Goal: Task Accomplishment & Management: Manage account settings

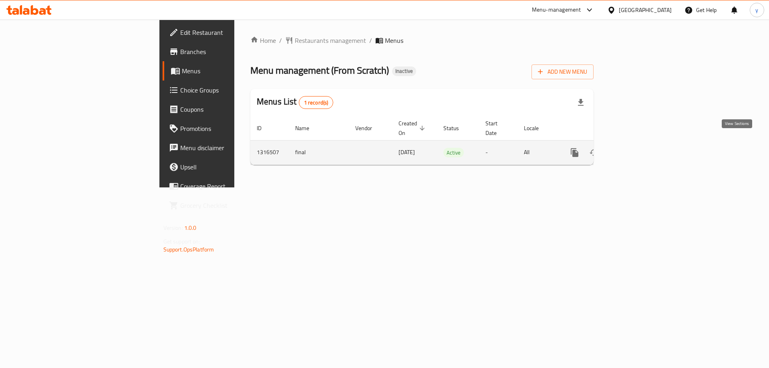
click at [636, 149] on icon "enhanced table" at bounding box center [632, 152] width 7 height 7
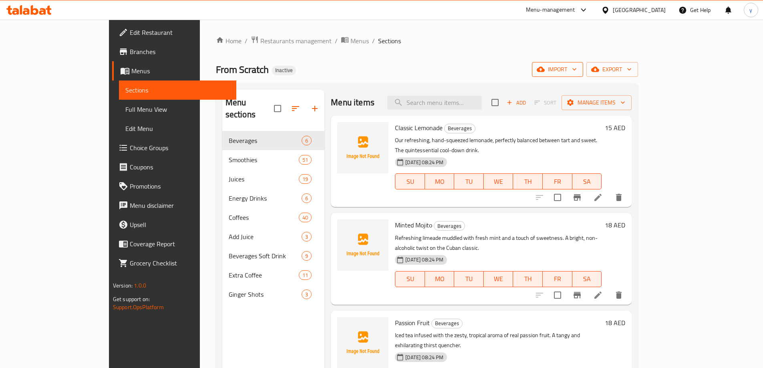
click at [577, 73] on span "import" at bounding box center [557, 69] width 38 height 10
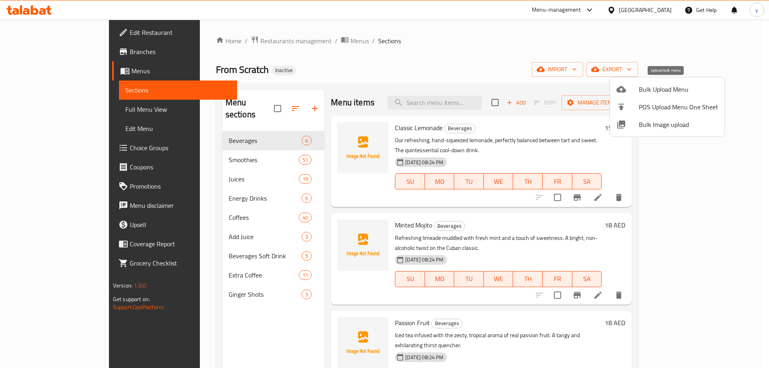
click at [672, 84] on span "Bulk Upload Menu" at bounding box center [678, 89] width 79 height 10
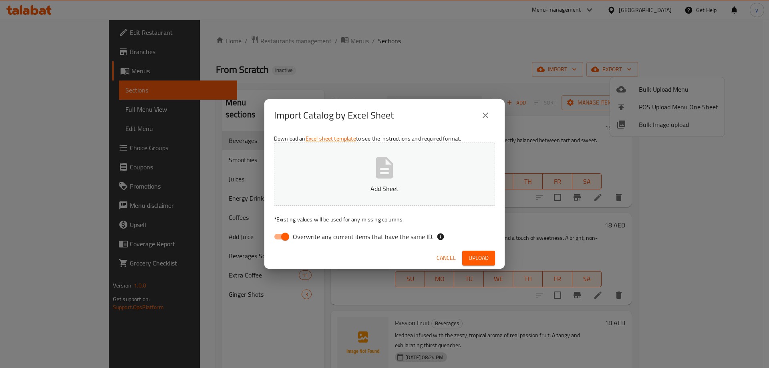
click at [286, 236] on input "Overwrite any current items that have the same ID." at bounding box center [285, 236] width 46 height 15
checkbox input "false"
click at [486, 260] on span "Upload" at bounding box center [478, 258] width 20 height 10
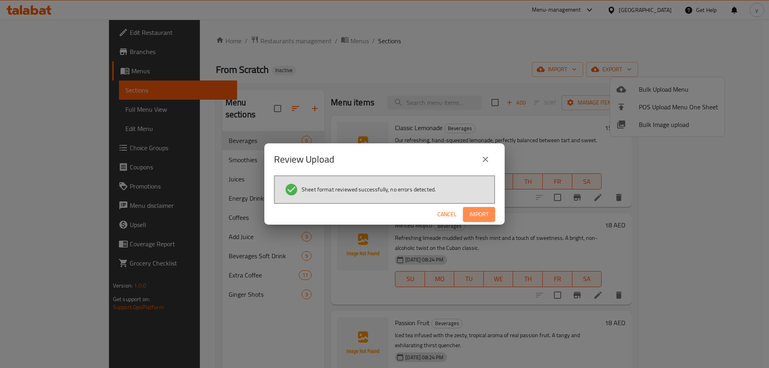
click at [486, 212] on span "Import" at bounding box center [478, 214] width 19 height 10
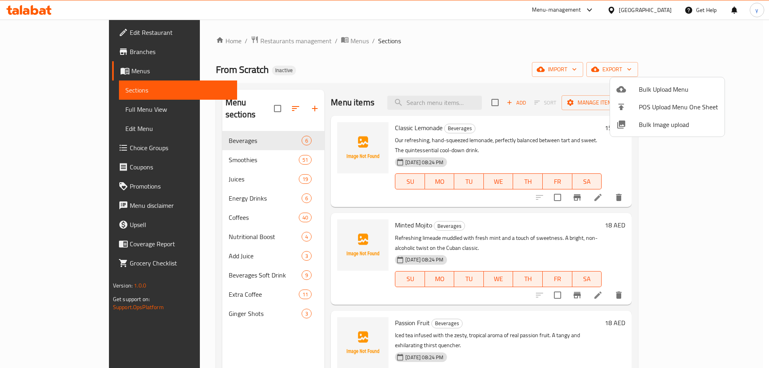
click at [65, 109] on div at bounding box center [384, 184] width 769 height 368
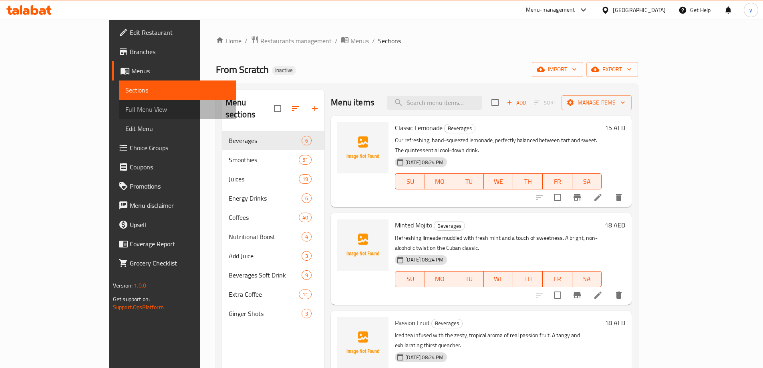
click at [125, 109] on span "Full Menu View" at bounding box center [177, 110] width 105 height 10
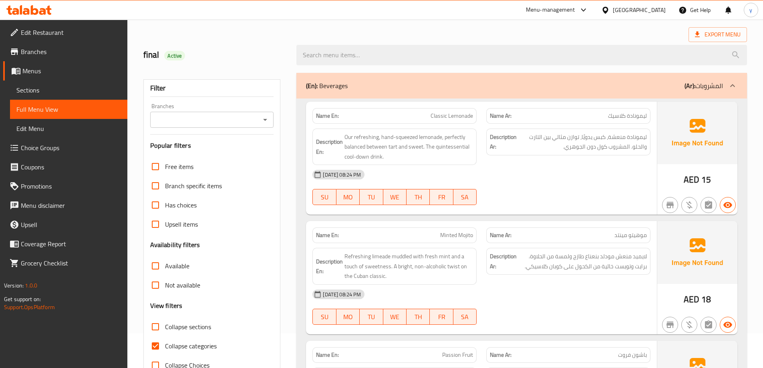
scroll to position [80, 0]
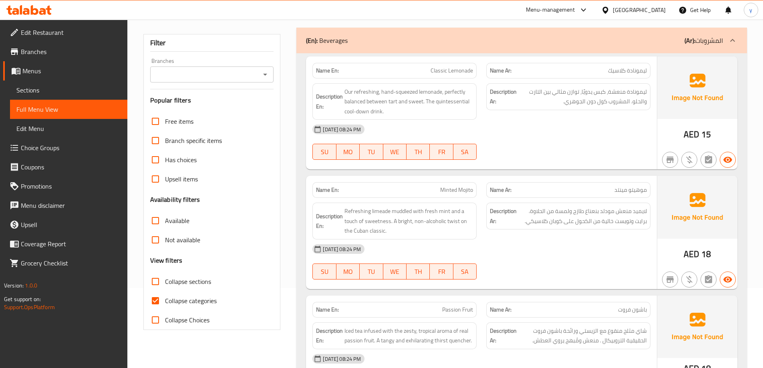
click at [151, 286] on input "Collapse sections" at bounding box center [155, 281] width 19 height 19
checkbox input "true"
click at [157, 306] on input "Collapse categories" at bounding box center [155, 300] width 19 height 19
checkbox input "false"
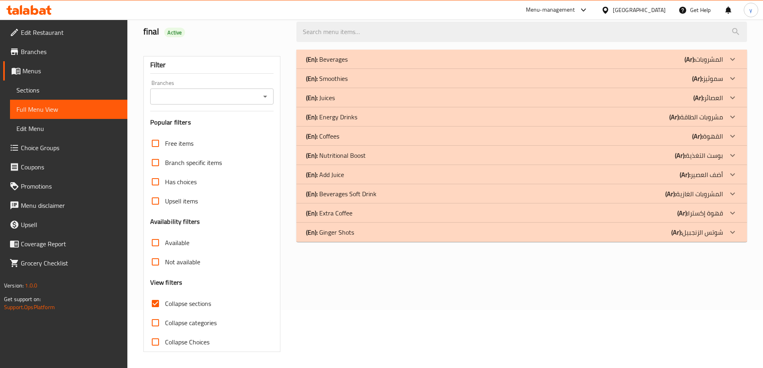
scroll to position [58, 0]
click at [401, 151] on div "(En): Nutritional Boost (Ar): بوست التغذية" at bounding box center [514, 156] width 417 height 10
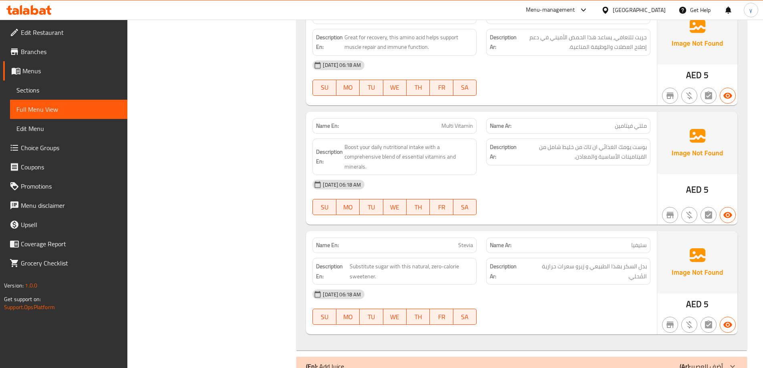
scroll to position [539, 0]
